Goal: Transaction & Acquisition: Register for event/course

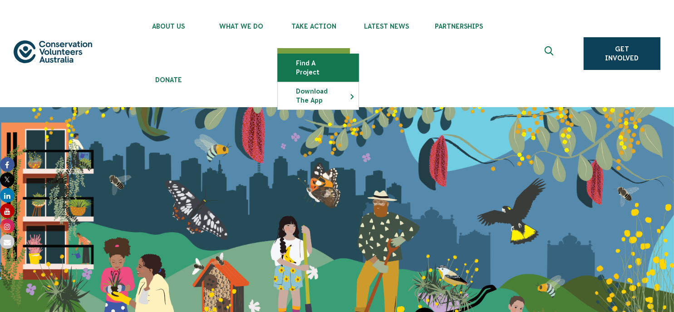
click at [315, 60] on link "Find a project" at bounding box center [318, 67] width 81 height 27
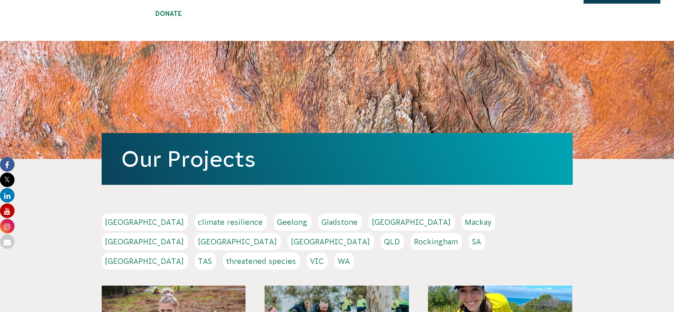
scroll to position [136, 0]
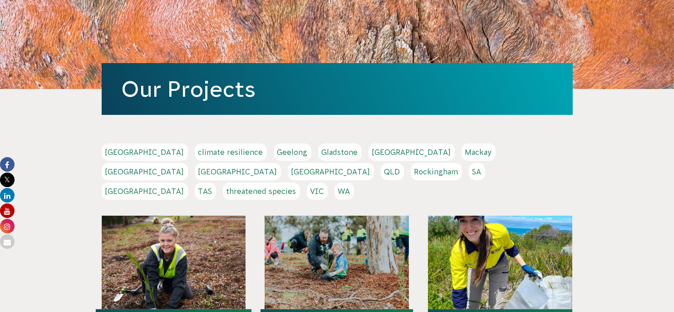
click at [328, 182] on link "VIC" at bounding box center [317, 190] width 21 height 17
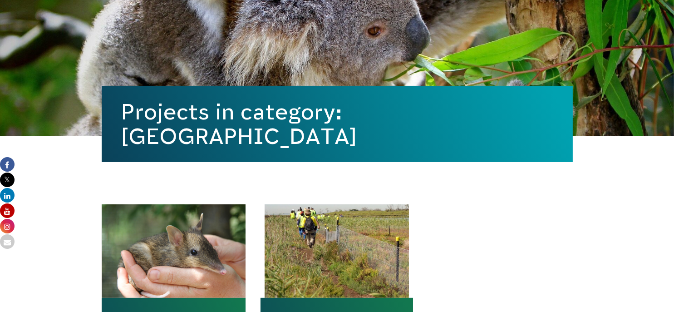
scroll to position [318, 0]
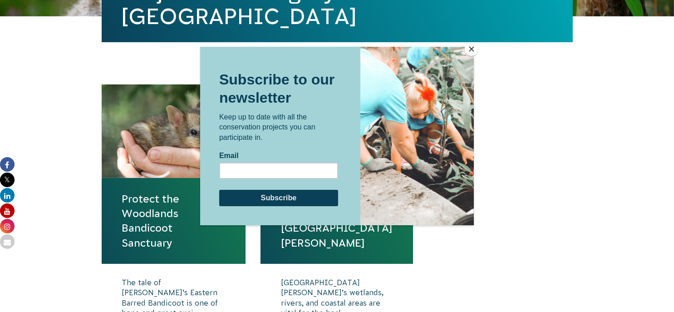
click at [54, 161] on div at bounding box center [337, 156] width 674 height 312
click at [468, 46] on button "Close" at bounding box center [472, 49] width 14 height 14
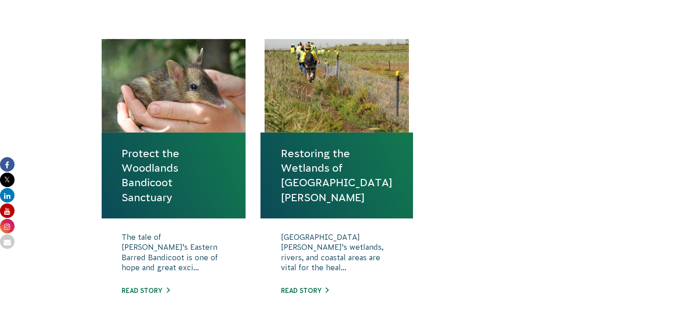
scroll to position [454, 0]
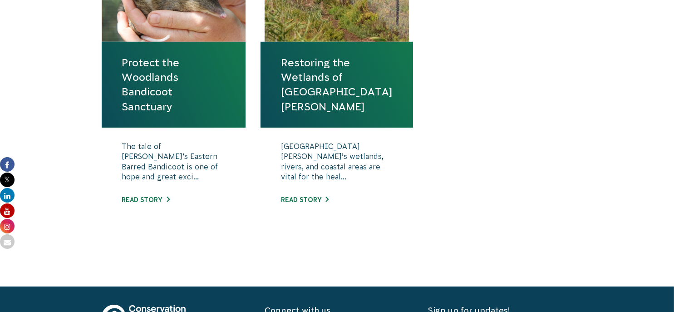
click at [151, 83] on link "Protect the Woodlands Bandicoot Sanctuary" at bounding box center [173, 84] width 103 height 59
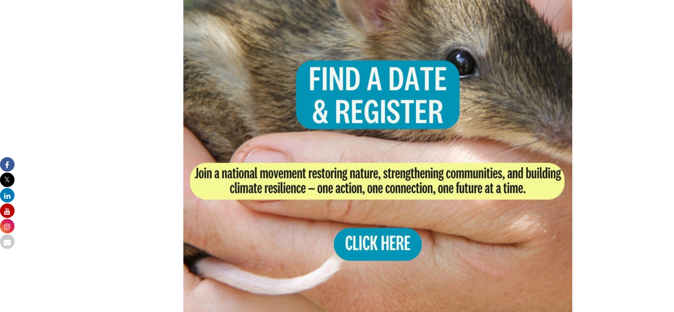
scroll to position [1860, 0]
click at [357, 111] on img at bounding box center [377, 118] width 389 height 389
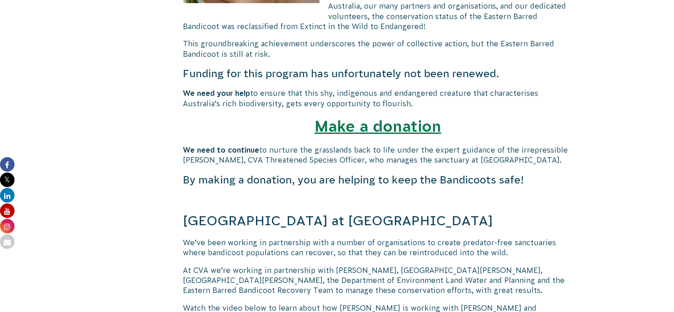
scroll to position [544, 0]
